Goal: Find specific page/section: Find specific page/section

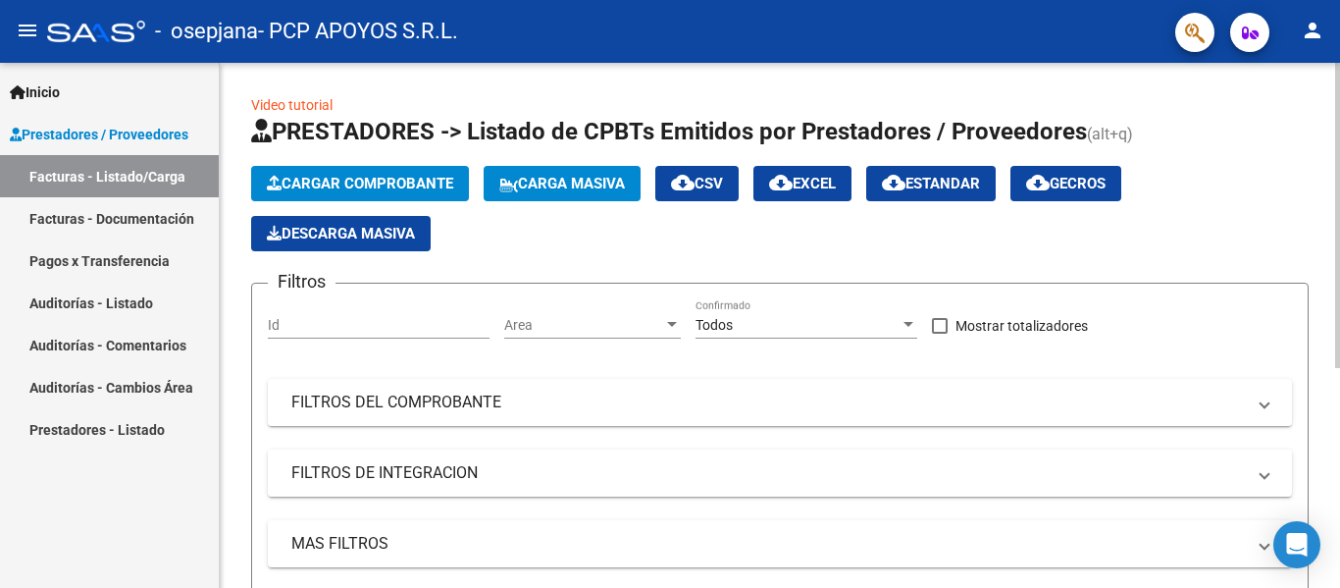
click at [366, 182] on span "Cargar Comprobante" at bounding box center [360, 184] width 186 height 18
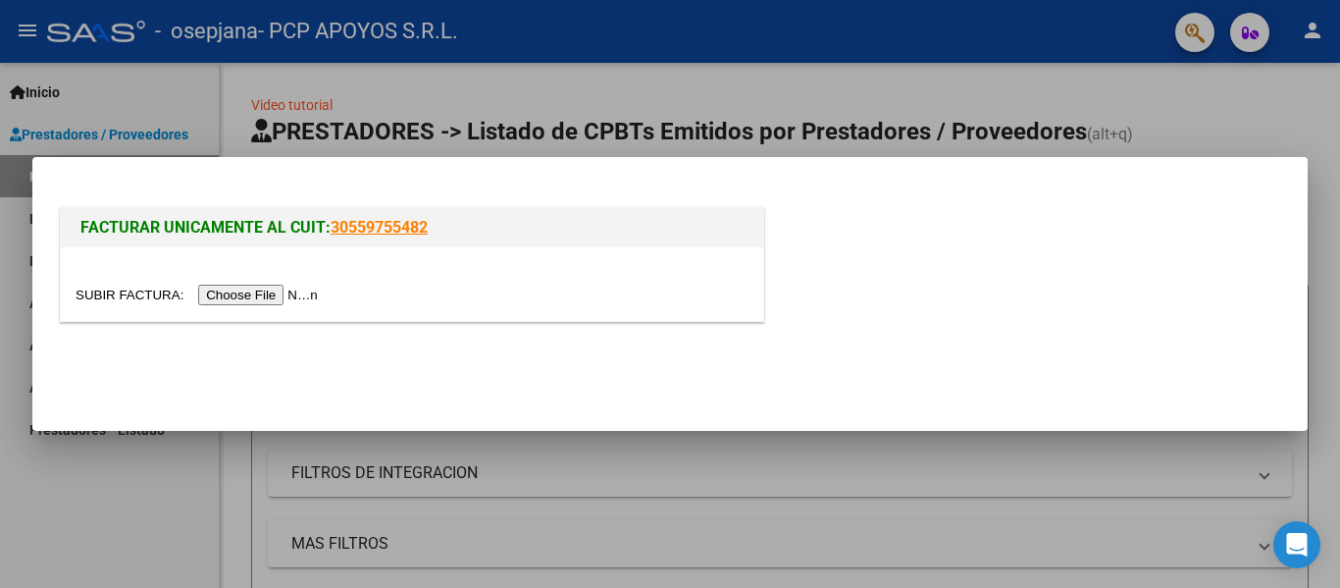
click at [162, 472] on div at bounding box center [670, 294] width 1340 height 588
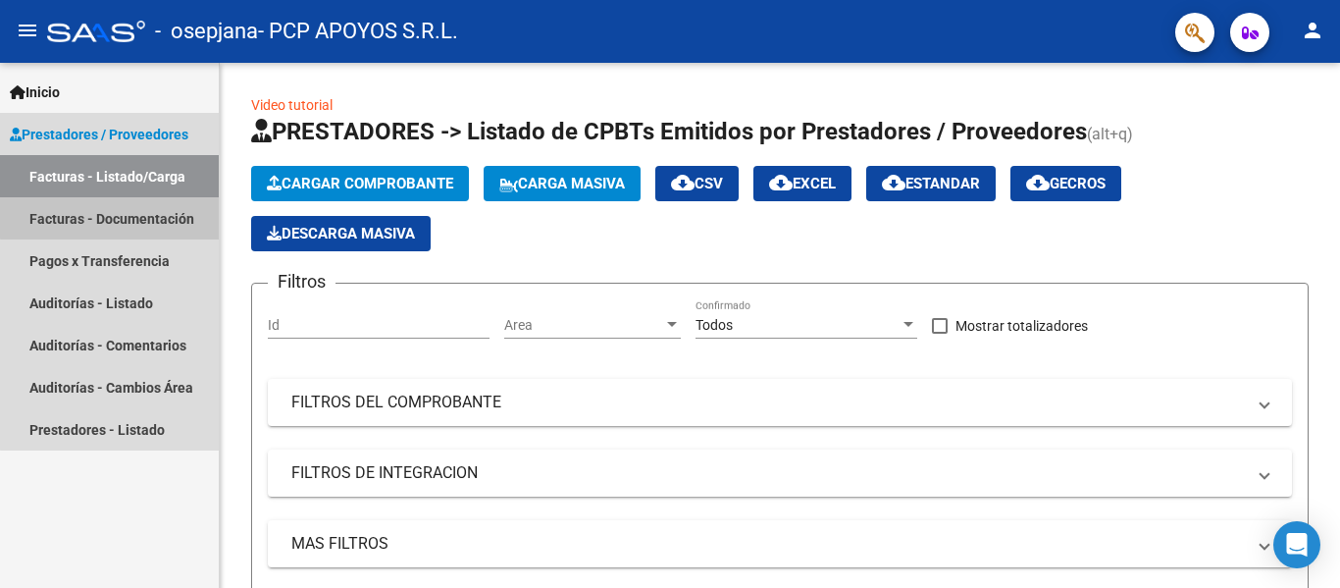
click at [153, 215] on link "Facturas - Documentación" at bounding box center [109, 218] width 219 height 42
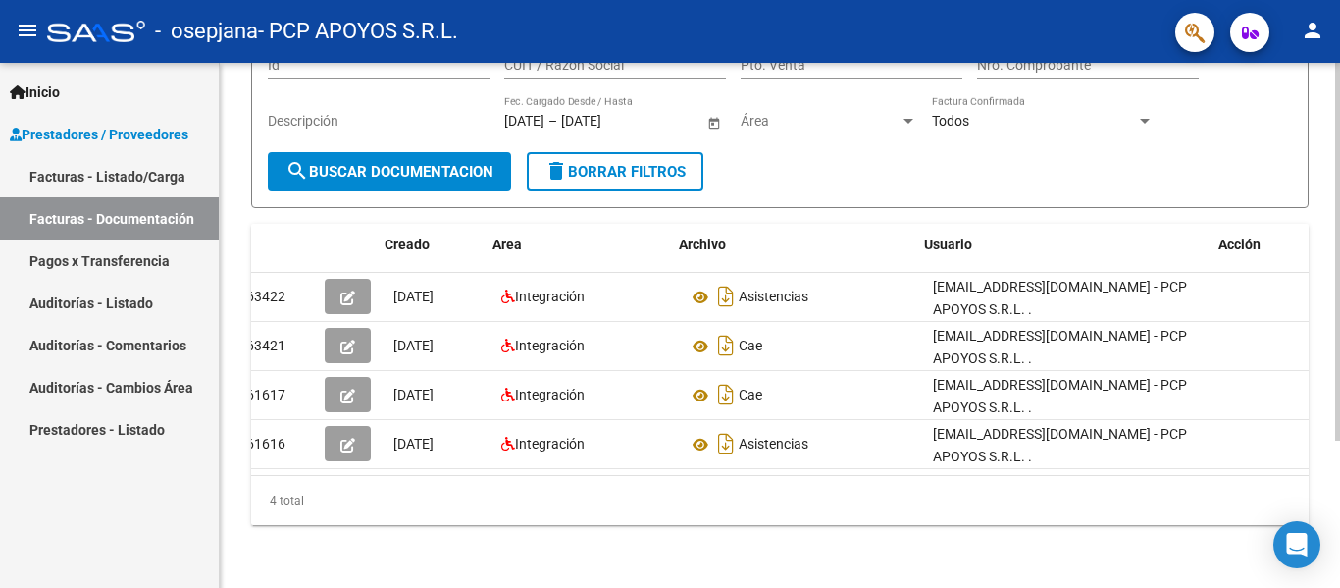
scroll to position [0, 22]
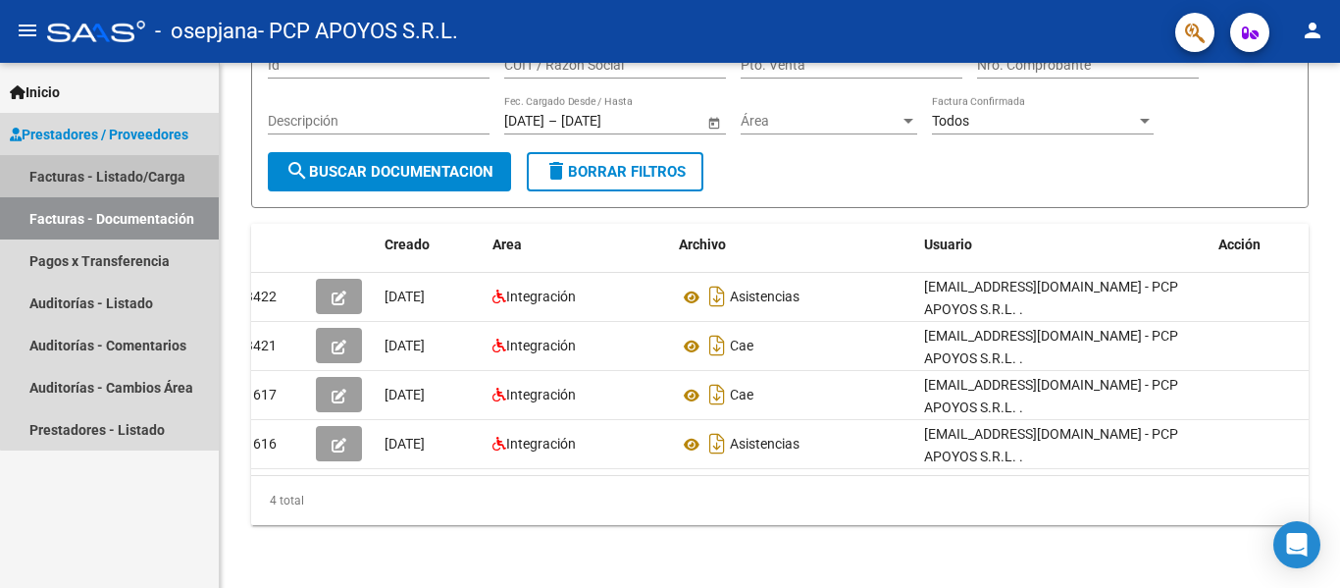
click at [141, 175] on link "Facturas - Listado/Carga" at bounding box center [109, 176] width 219 height 42
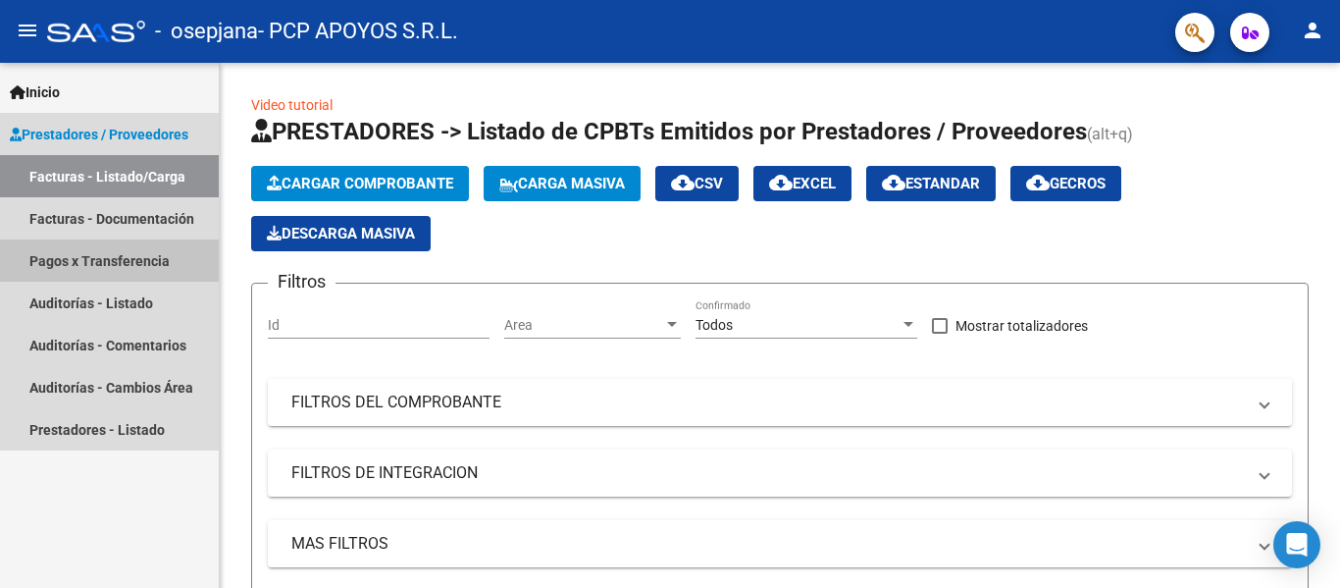
click at [132, 261] on link "Pagos x Transferencia" at bounding box center [109, 260] width 219 height 42
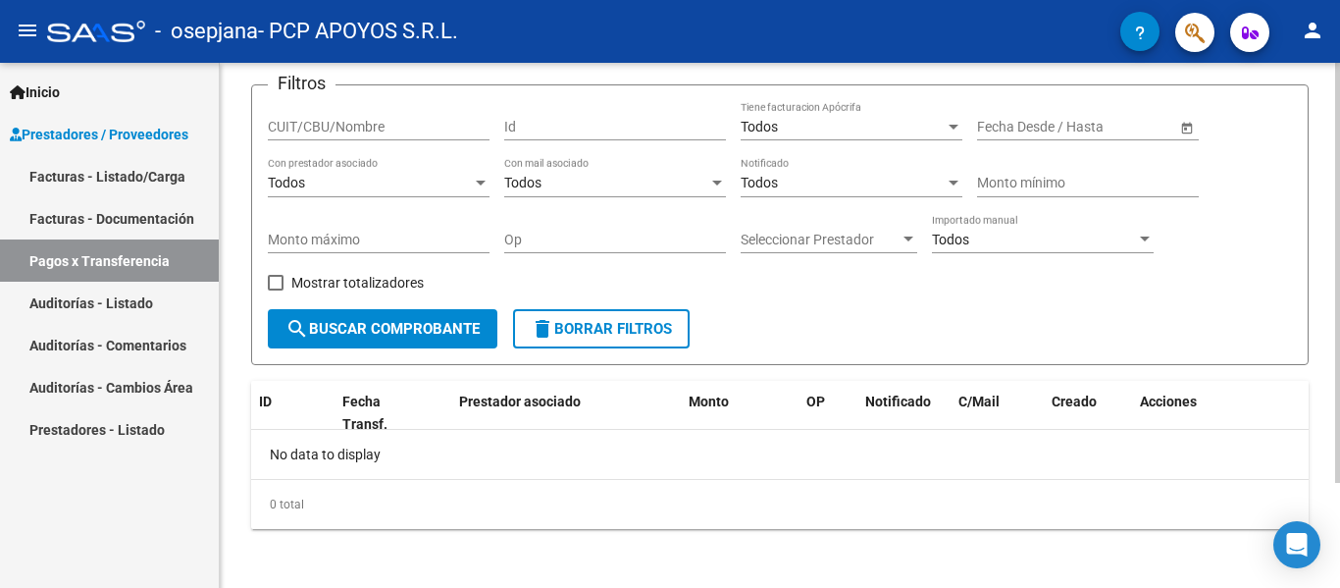
scroll to position [131, 0]
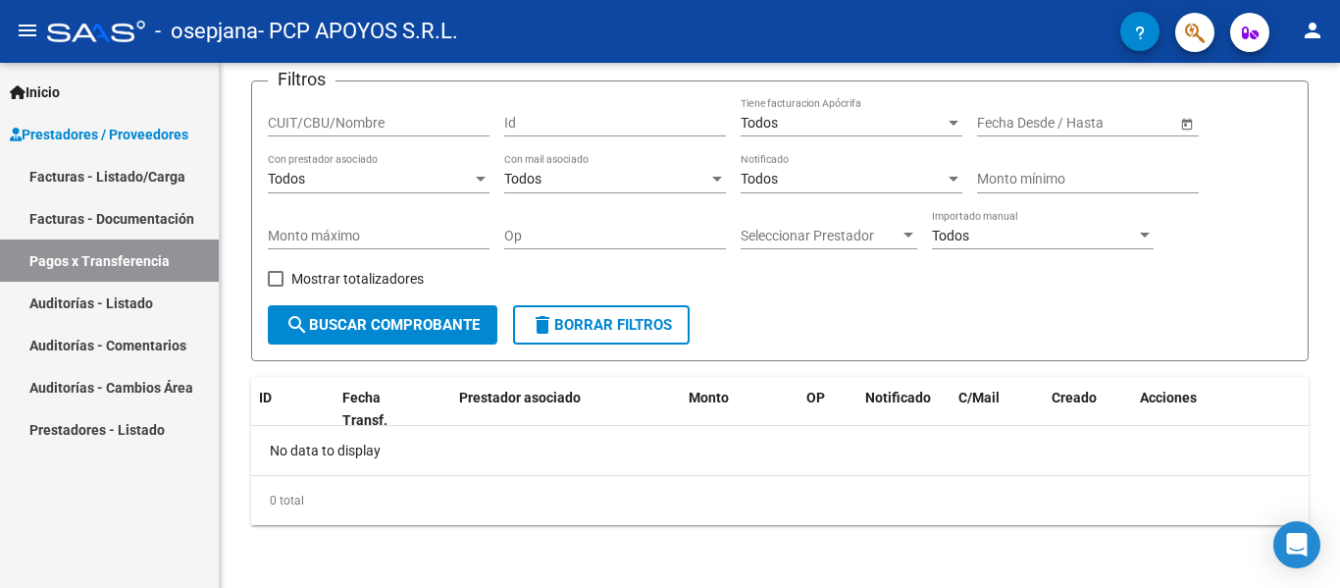
click at [123, 217] on link "Facturas - Documentación" at bounding box center [109, 218] width 219 height 42
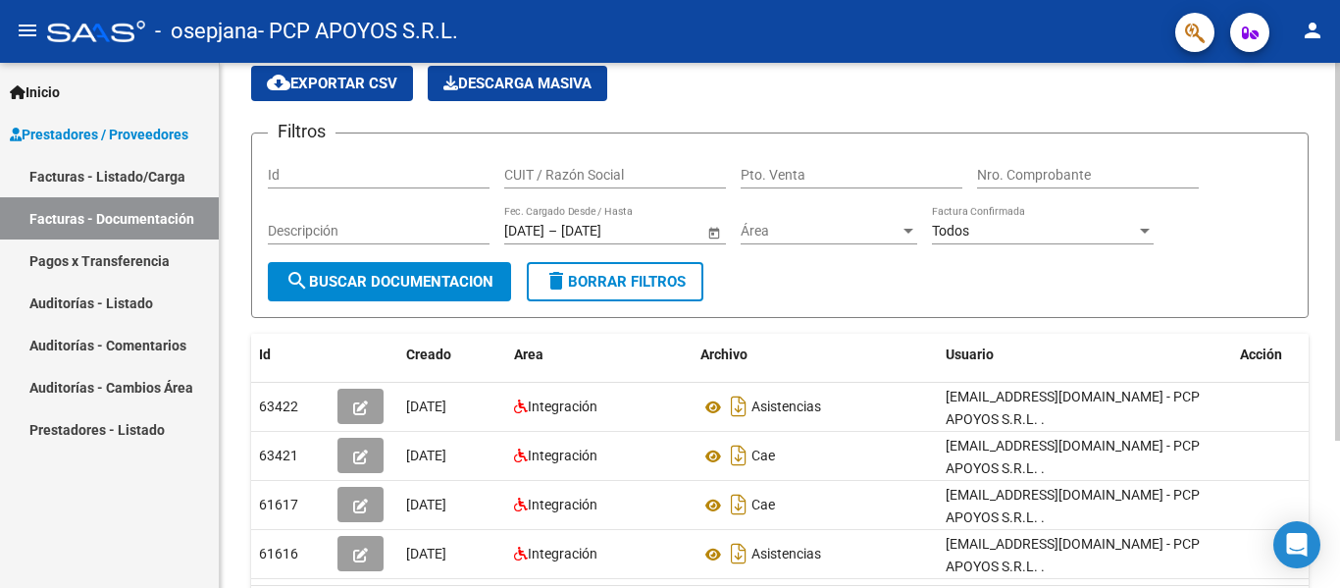
scroll to position [204, 0]
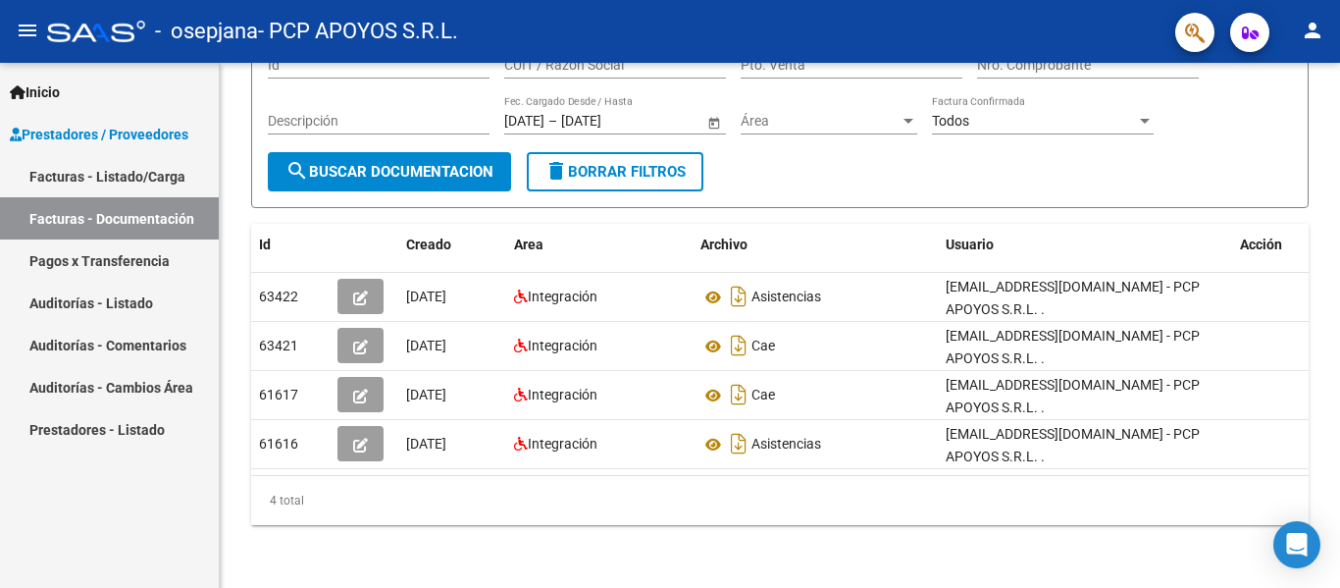
click at [107, 259] on link "Pagos x Transferencia" at bounding box center [109, 260] width 219 height 42
